Goal: Task Accomplishment & Management: Use online tool/utility

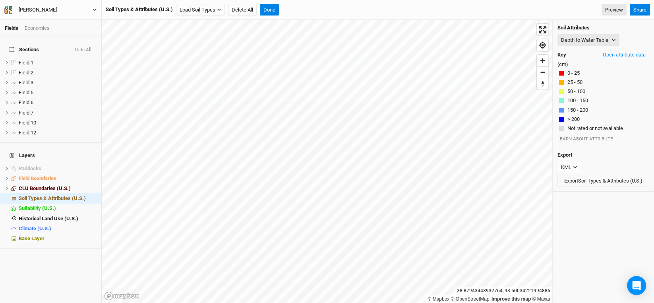
click at [27, 6] on div "[PERSON_NAME]" at bounding box center [38, 10] width 38 height 8
click at [48, 19] on button "Back" at bounding box center [65, 22] width 63 height 10
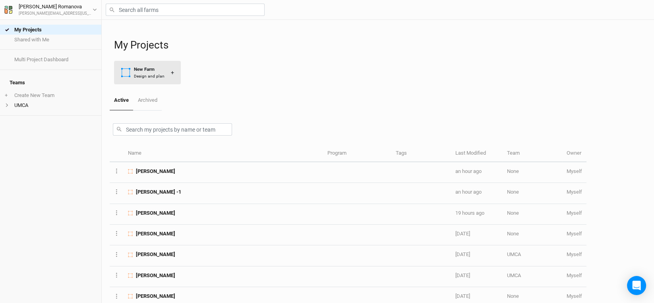
click at [153, 68] on div "New Farm" at bounding box center [149, 69] width 31 height 7
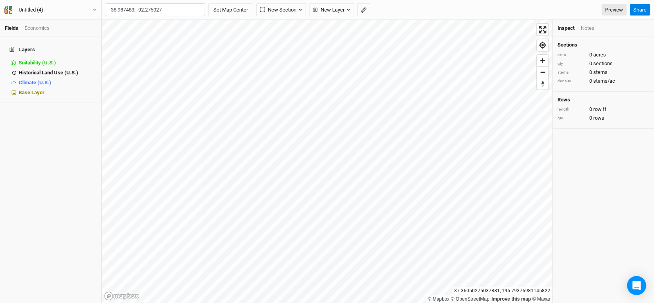
type input "38.987483, -92.275027"
click at [208, 3] on button "Set Map Center" at bounding box center [230, 10] width 45 height 14
click at [51, 8] on button "Untitled (4)" at bounding box center [50, 10] width 93 height 9
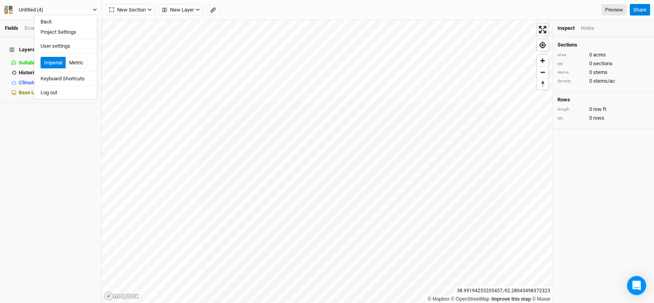
click at [83, 9] on button "Untitled (4)" at bounding box center [50, 10] width 93 height 9
click at [43, 9] on div "Untitled (4)" at bounding box center [31, 10] width 25 height 8
click at [63, 31] on button "Project Settings" at bounding box center [65, 32] width 63 height 10
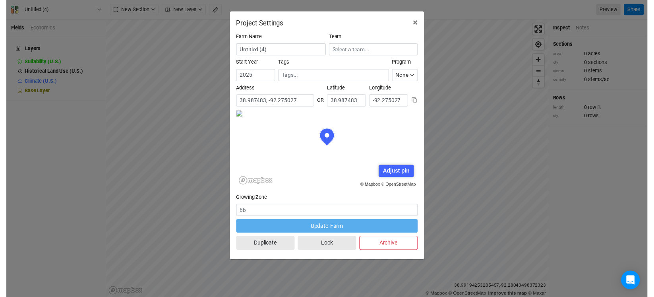
scroll to position [39, 92]
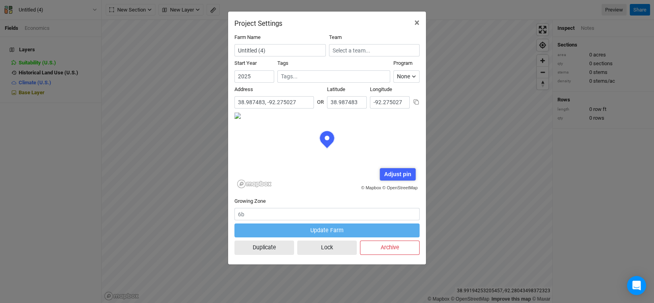
click at [389, 175] on div "Adjust pin" at bounding box center [397, 174] width 35 height 12
click at [377, 173] on div "Save" at bounding box center [373, 174] width 21 height 12
click at [416, 23] on span "×" at bounding box center [416, 22] width 5 height 11
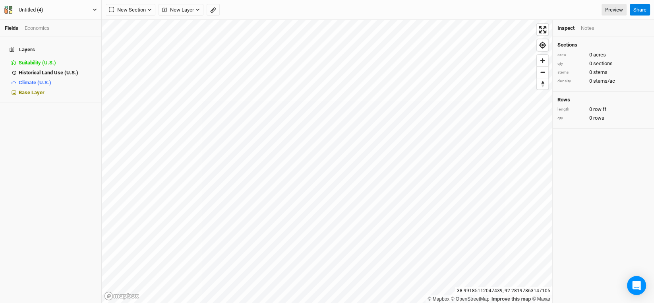
click at [34, 8] on div "Untitled (4)" at bounding box center [31, 10] width 25 height 8
click at [39, 7] on div "Untitled (4)" at bounding box center [31, 10] width 25 height 8
type input "[PERSON_NAME]"
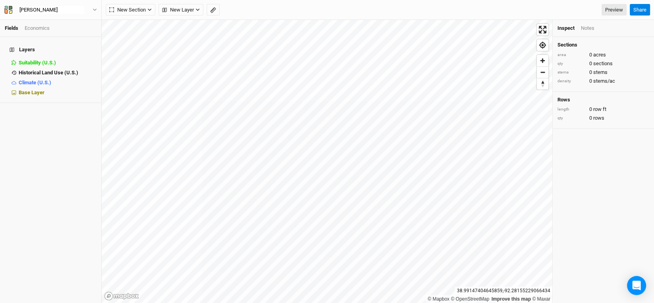
click at [74, 172] on div "Layers Suitability (U.S.) hide Historical Land Use (U.S.) hide Climate (U.S.) h…" at bounding box center [50, 170] width 101 height 266
click at [182, 8] on span "New Layer" at bounding box center [178, 10] width 32 height 8
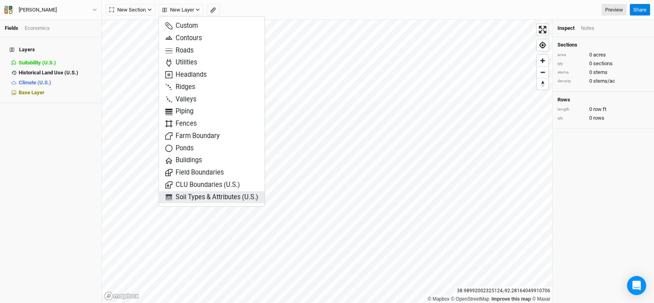
click at [199, 195] on span "Soil Types & Attributes (U.S.)" at bounding box center [211, 197] width 93 height 9
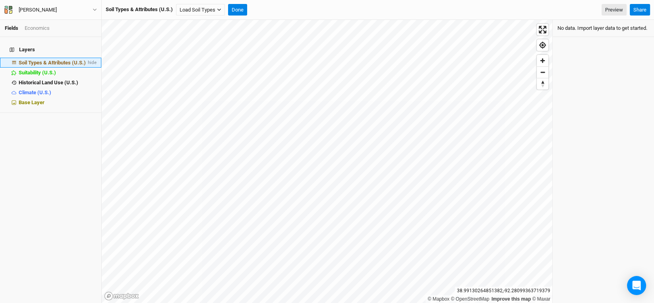
click at [26, 60] on span "Soil Types & Attributes (U.S.)" at bounding box center [52, 63] width 67 height 6
click at [205, 12] on button "Load Soil Types" at bounding box center [200, 10] width 49 height 12
click at [194, 23] on button "Load for Current View" at bounding box center [208, 23] width 63 height 10
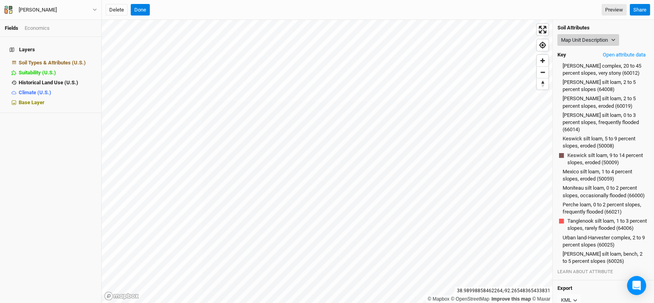
click at [614, 40] on icon "button" at bounding box center [613, 40] width 4 height 2
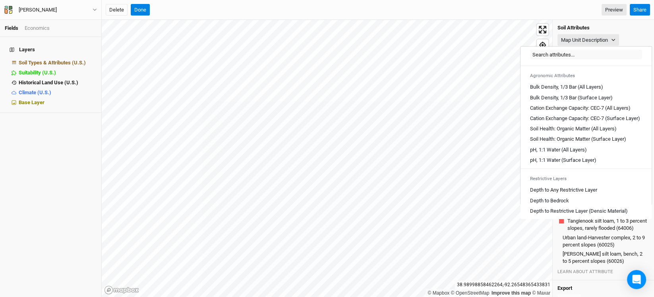
scroll to position [119, 0]
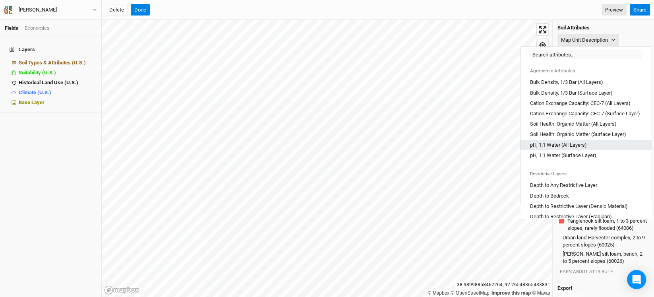
click at [567, 149] on Layers\) "pH, 1:1 Water (All Layers)" at bounding box center [558, 144] width 57 height 7
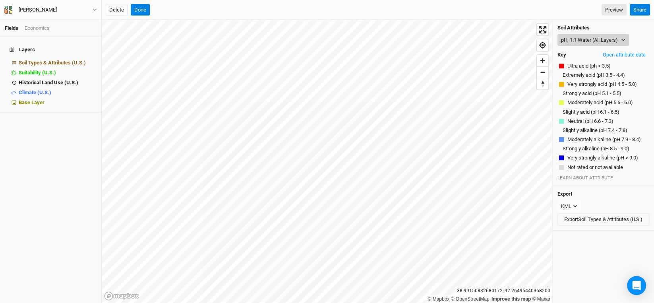
click at [596, 36] on button "pH, 1:1 Water (All Layers)" at bounding box center [593, 40] width 72 height 12
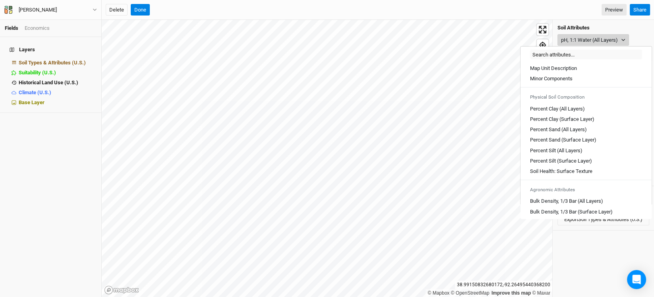
click at [596, 36] on button "pH, 1:1 Water (All Layers)" at bounding box center [593, 40] width 72 height 12
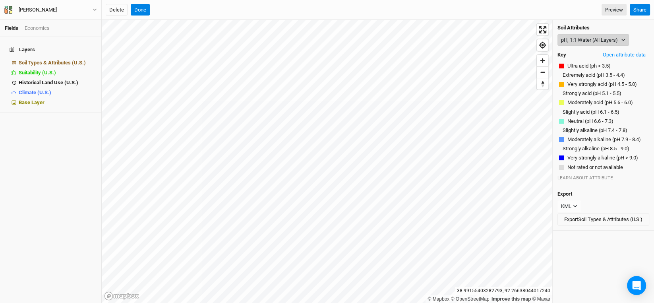
click at [618, 41] on button "pH, 1:1 Water (All Layers)" at bounding box center [593, 40] width 72 height 12
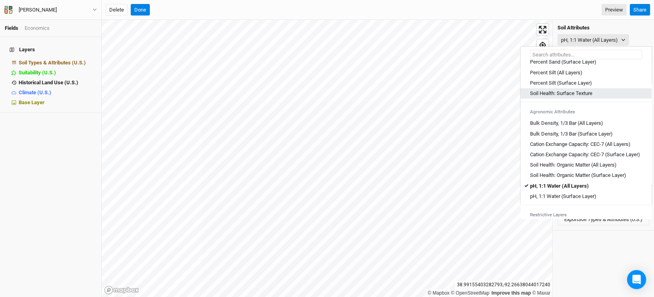
scroll to position [79, 0]
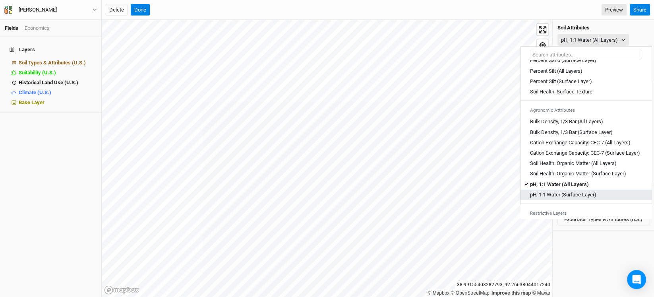
click at [558, 198] on Layer\) "pH, 1:1 Water (Surface Layer)" at bounding box center [563, 194] width 66 height 7
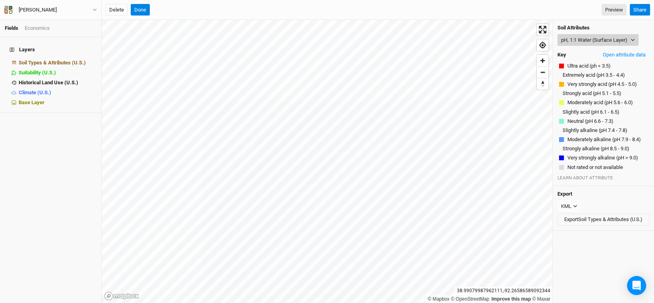
click at [615, 41] on button "pH, 1:1 Water (Surface Layer)" at bounding box center [597, 40] width 81 height 12
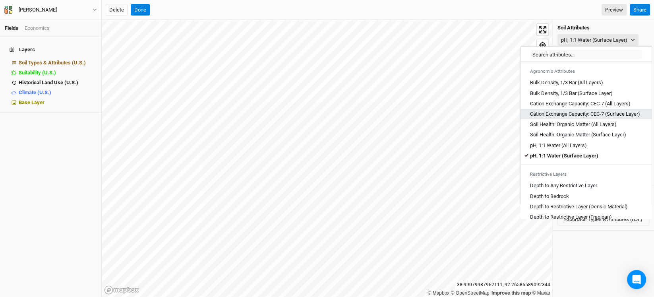
scroll to position [119, 0]
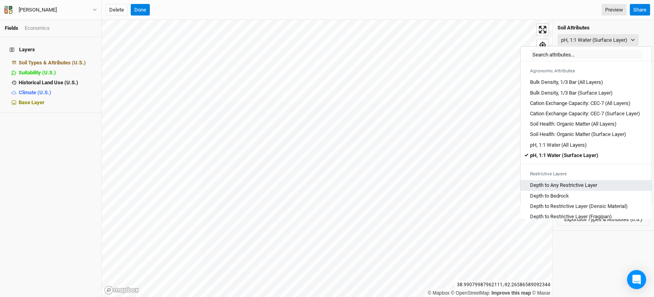
click at [567, 188] on Layer "Depth to Any Restrictive Layer" at bounding box center [563, 185] width 67 height 7
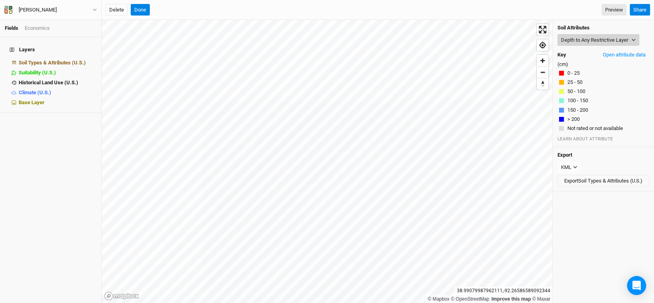
click at [597, 40] on button "Depth to Any Restrictive Layer" at bounding box center [598, 40] width 82 height 12
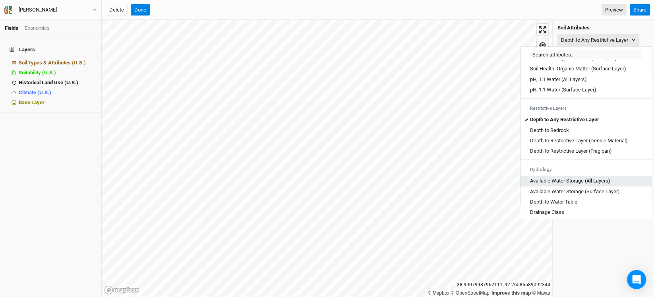
scroll to position [199, 0]
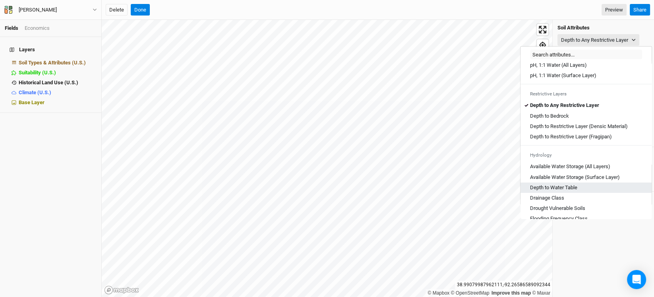
click at [573, 191] on Table "Depth to Water Table" at bounding box center [553, 187] width 47 height 7
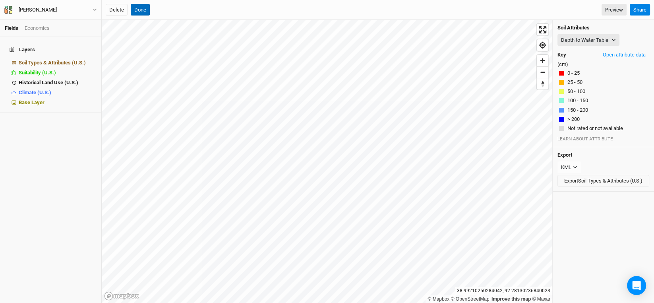
click at [136, 10] on button "Done" at bounding box center [140, 10] width 19 height 12
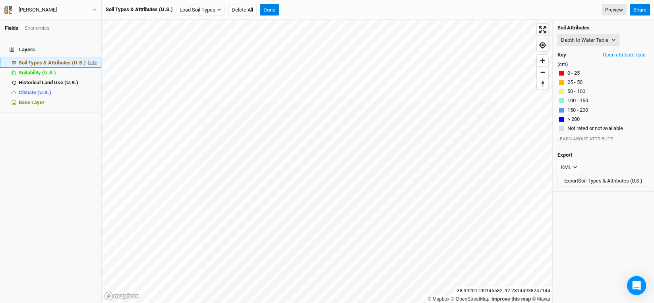
click at [86, 58] on span "hide" at bounding box center [91, 63] width 10 height 10
click at [270, 10] on button "Done" at bounding box center [269, 10] width 19 height 12
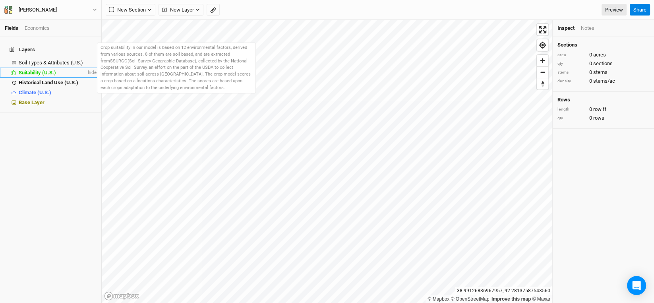
click at [35, 70] on span "Suitability (U.S.)" at bounding box center [37, 73] width 37 height 6
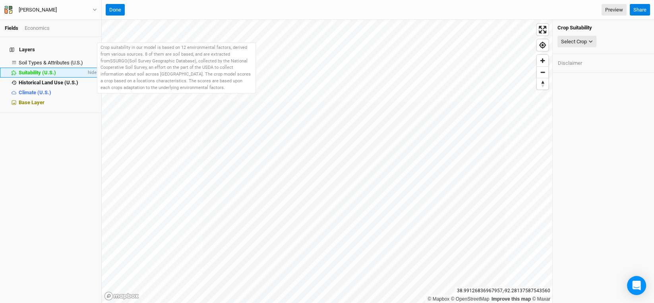
click at [37, 70] on span "Suitability (U.S.)" at bounding box center [37, 73] width 37 height 6
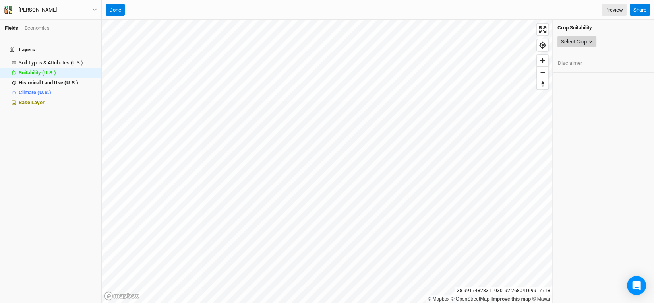
click at [590, 42] on icon "button" at bounding box center [590, 41] width 4 height 4
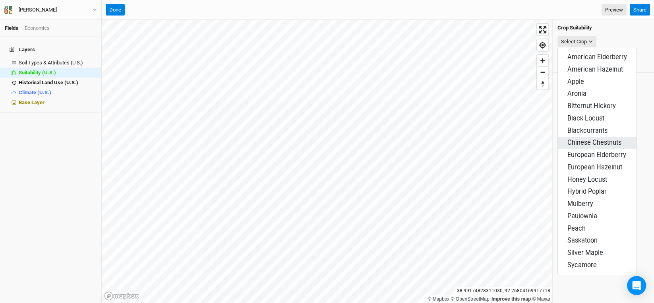
click at [582, 139] on span "Chinese Chestnuts" at bounding box center [594, 143] width 54 height 8
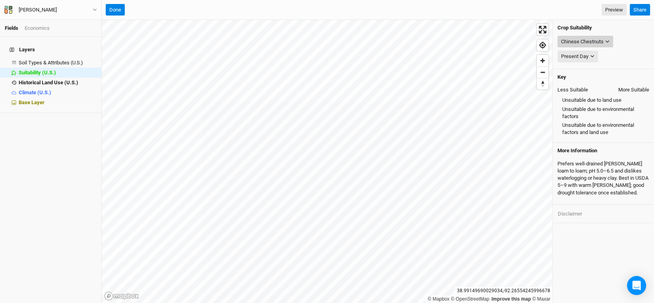
click at [605, 43] on button "Chinese Chestnuts" at bounding box center [585, 42] width 56 height 12
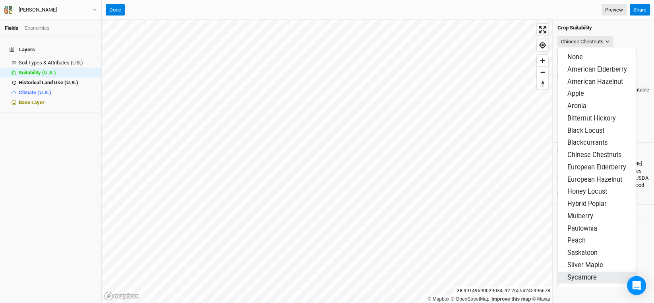
click at [580, 273] on span "Sycamore" at bounding box center [581, 277] width 29 height 8
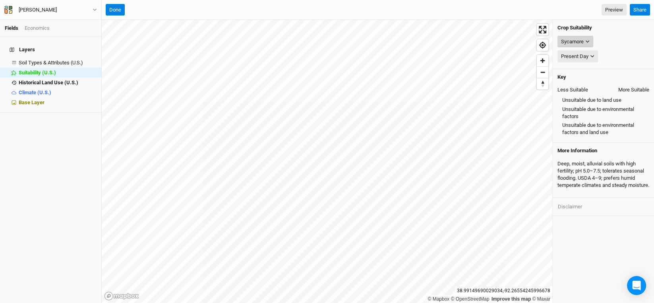
click at [590, 42] on button "Sycamore" at bounding box center [575, 42] width 36 height 12
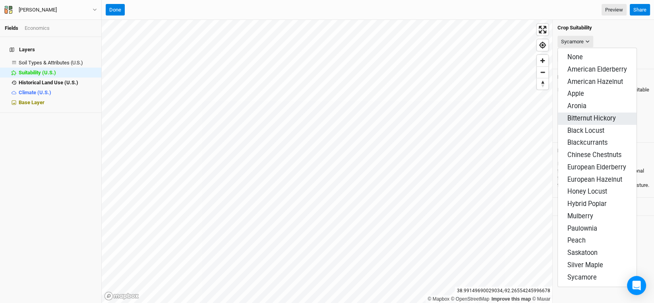
click at [594, 114] on span "Bitternut Hickory" at bounding box center [591, 118] width 48 height 8
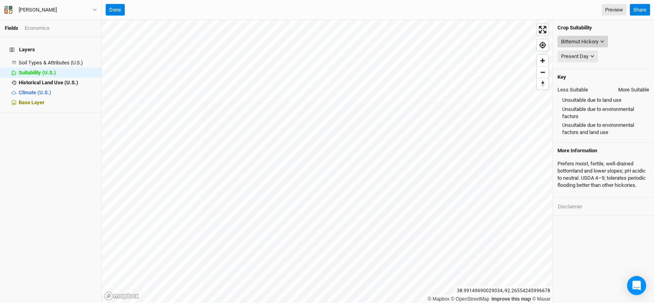
click at [605, 40] on button "Bitternut Hickory" at bounding box center [582, 42] width 50 height 12
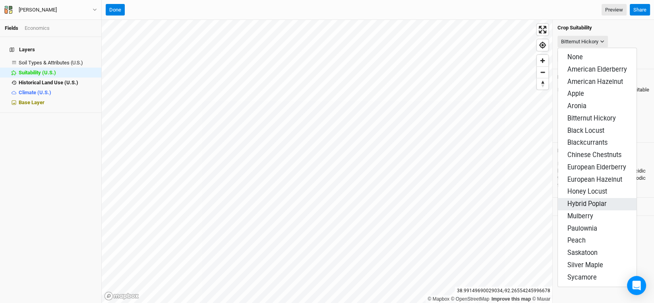
click at [586, 200] on span "Hybrid Poplar" at bounding box center [586, 204] width 39 height 8
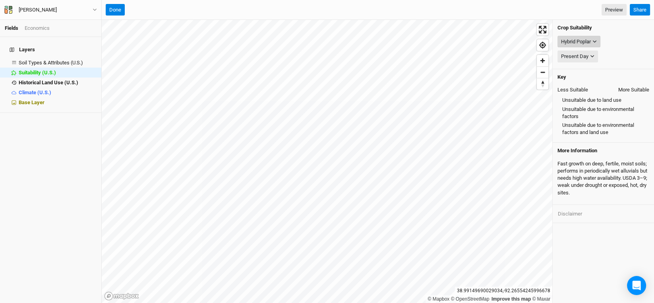
click at [595, 41] on icon "button" at bounding box center [594, 41] width 4 height 4
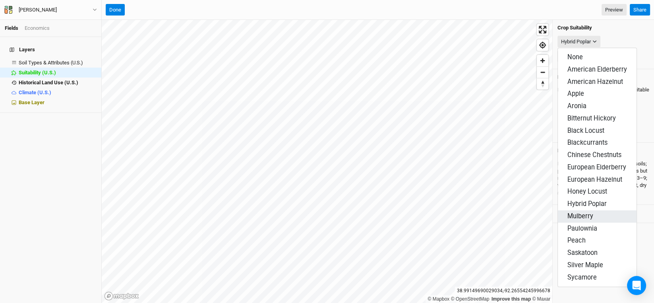
click at [586, 212] on span "Mulberry" at bounding box center [580, 216] width 26 height 8
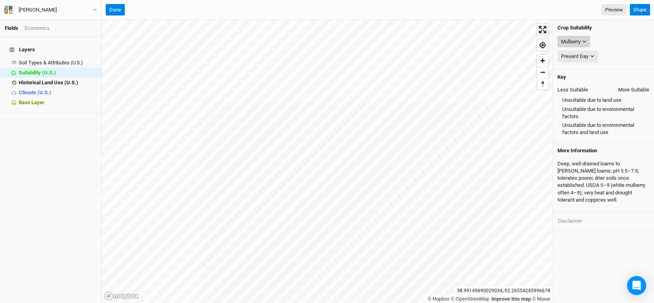
click at [584, 42] on icon "button" at bounding box center [584, 41] width 4 height 4
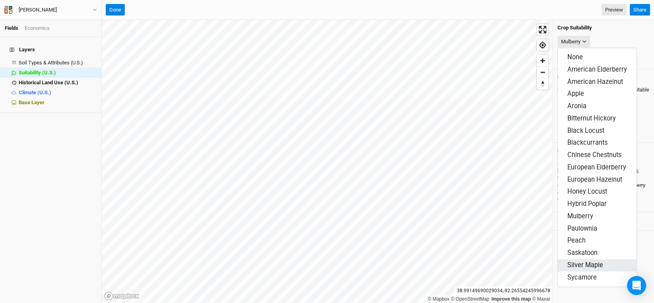
click at [587, 261] on span "Silver Maple" at bounding box center [585, 265] width 36 height 8
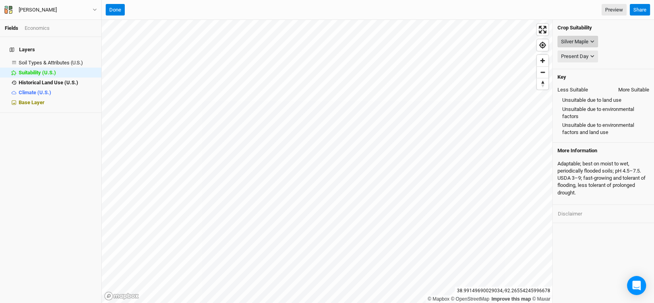
click at [592, 39] on button "Silver Maple" at bounding box center [577, 42] width 41 height 12
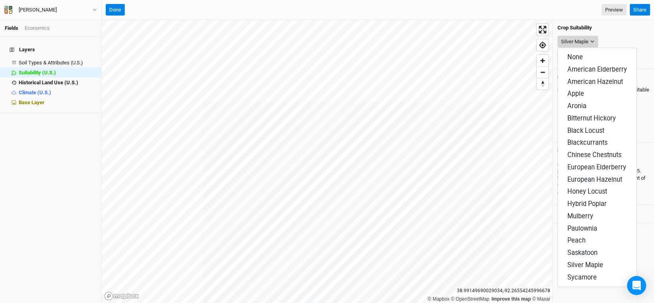
click at [595, 39] on button "Silver Maple" at bounding box center [577, 42] width 41 height 12
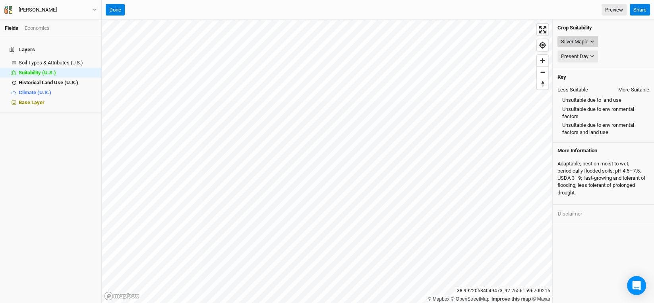
click at [592, 39] on button "Silver Maple" at bounding box center [577, 42] width 41 height 12
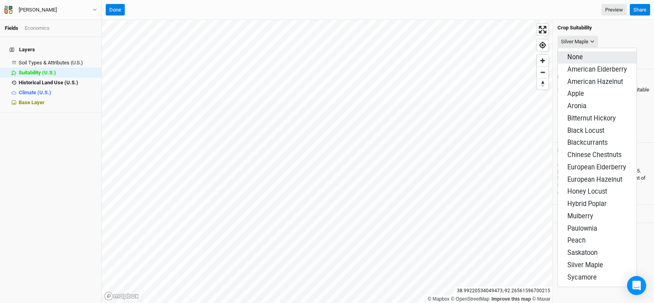
click at [583, 52] on button "None" at bounding box center [597, 57] width 79 height 12
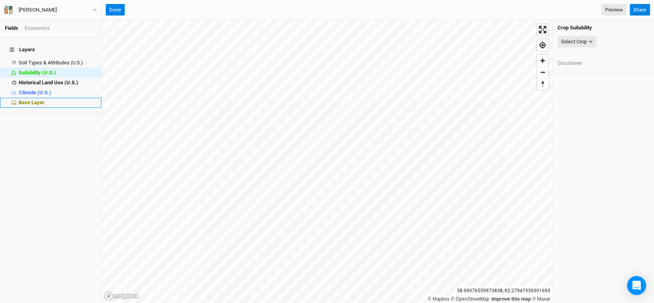
click at [38, 99] on span "Base Layer" at bounding box center [32, 102] width 26 height 6
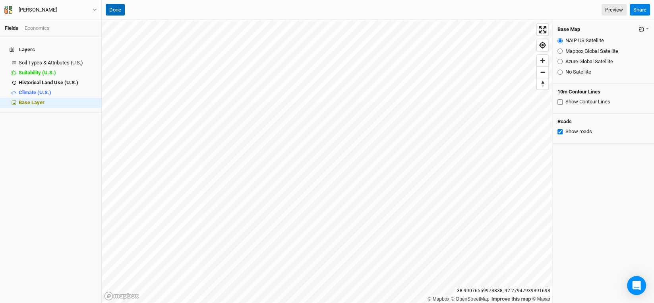
click at [112, 6] on button "Done" at bounding box center [115, 10] width 19 height 12
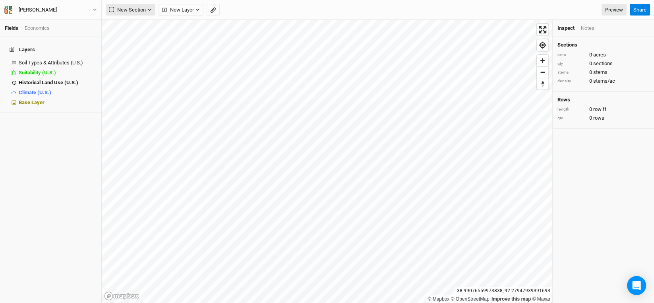
click at [151, 10] on icon "button" at bounding box center [150, 10] width 4 height 2
click at [197, 10] on icon "button" at bounding box center [198, 10] width 4 height 2
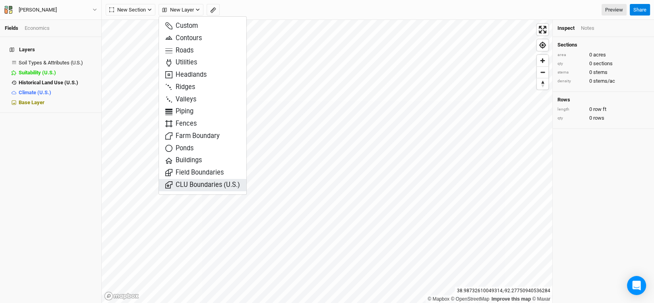
click at [213, 189] on button "CLU Boundaries (U.S.)" at bounding box center [202, 185] width 87 height 12
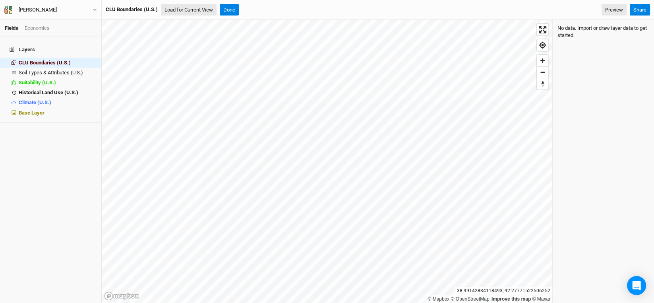
click at [186, 10] on button "Load for Current View" at bounding box center [189, 10] width 56 height 12
click at [616, 266] on icon "close" at bounding box center [615, 267] width 6 height 6
click at [228, 6] on button "Done" at bounding box center [229, 10] width 19 height 12
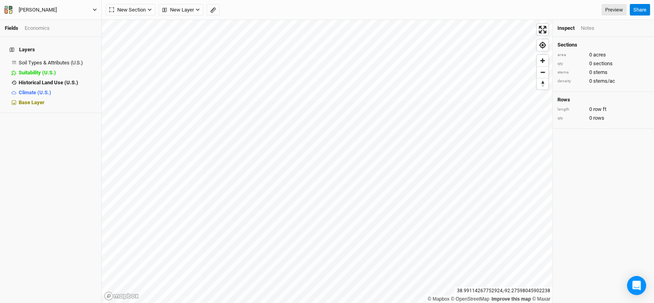
click at [13, 10] on div "[PERSON_NAME]" at bounding box center [37, 10] width 51 height 8
click at [41, 23] on button "Back" at bounding box center [65, 22] width 63 height 10
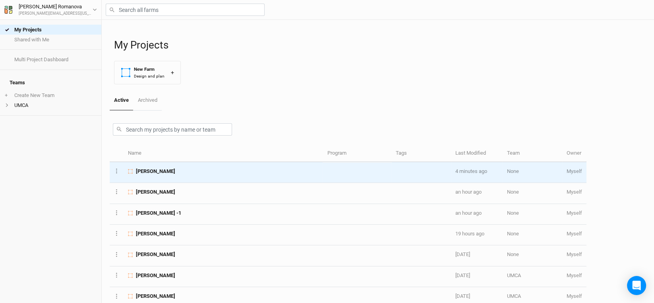
click at [165, 174] on div "[PERSON_NAME]" at bounding box center [223, 171] width 190 height 7
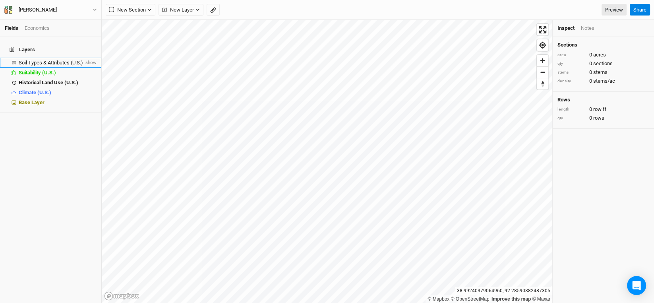
click at [55, 60] on span "Soil Types & Attributes (U.S.)" at bounding box center [51, 63] width 64 height 6
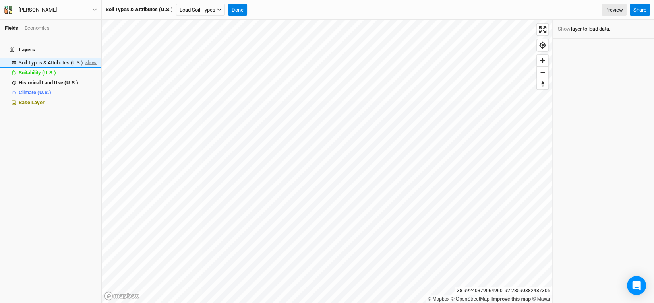
click at [84, 58] on span "show" at bounding box center [90, 63] width 13 height 10
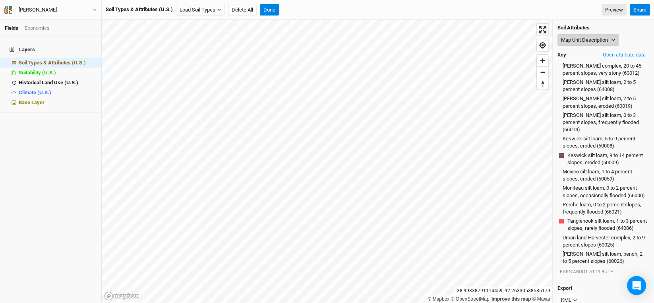
click at [613, 40] on icon "button" at bounding box center [613, 40] width 4 height 4
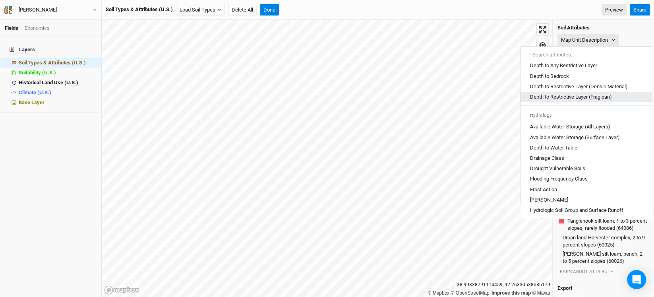
scroll to position [278, 0]
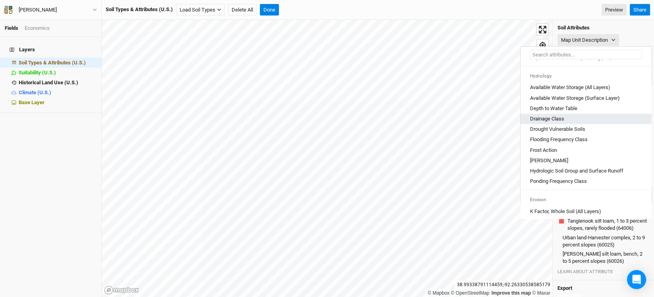
click at [554, 122] on Class "Drainage Class" at bounding box center [547, 118] width 34 height 7
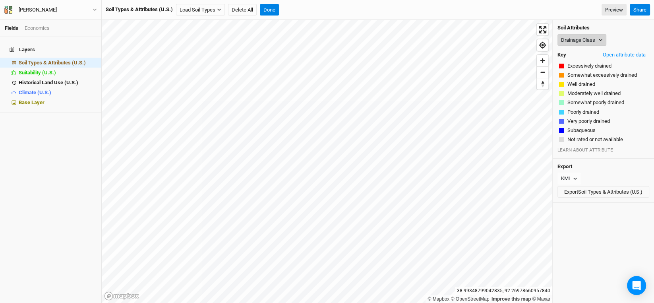
click at [598, 39] on icon "button" at bounding box center [600, 40] width 4 height 4
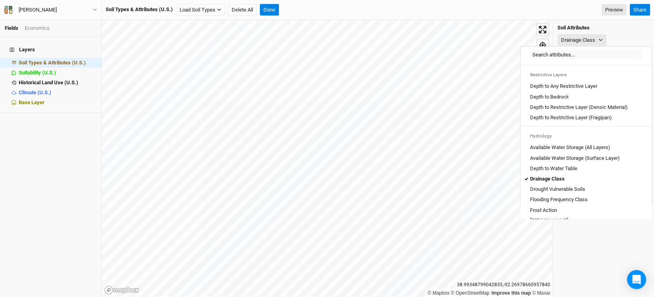
scroll to position [238, 0]
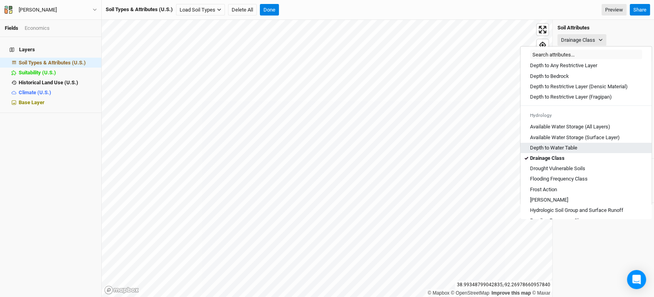
click at [556, 151] on Table "Depth to Water Table" at bounding box center [553, 147] width 47 height 7
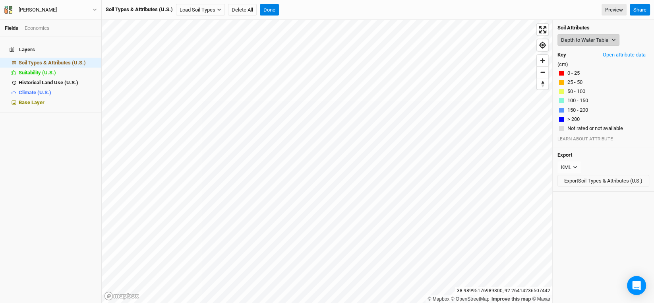
click at [610, 42] on button "Depth to Water Table" at bounding box center [588, 40] width 62 height 12
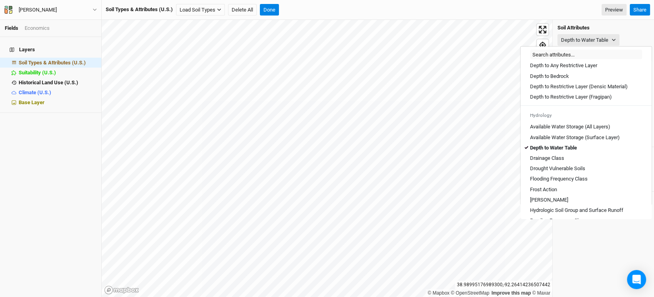
scroll to position [278, 0]
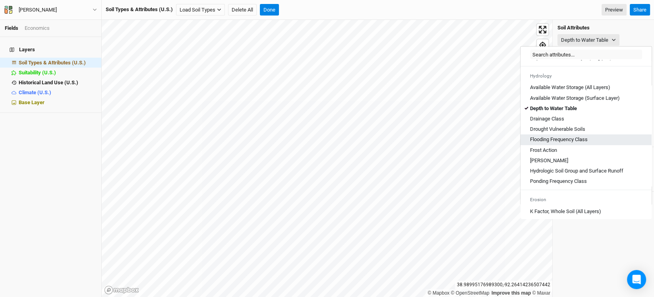
click at [587, 143] on Class "Flooding Frequency Class" at bounding box center [559, 139] width 58 height 7
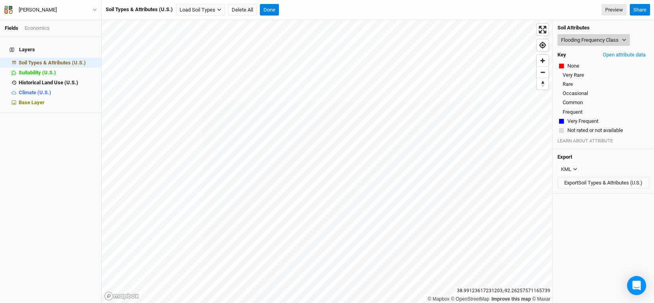
click at [622, 37] on button "Flooding Frequency Class" at bounding box center [593, 40] width 72 height 12
